Goal: Go to known website: Go to known website

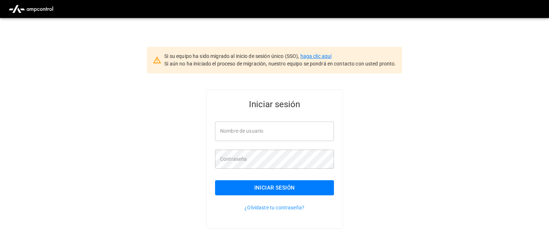
type input "**********"
click at [327, 56] on link "haga clic aquí" at bounding box center [315, 56] width 31 height 6
